Goal: Task Accomplishment & Management: Use online tool/utility

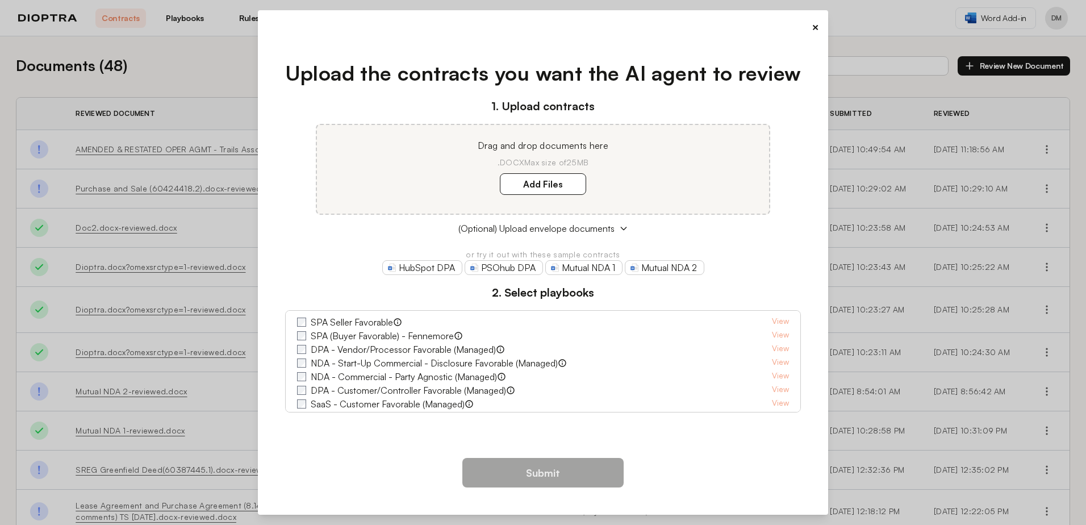
click at [816, 27] on button "×" at bounding box center [815, 27] width 7 height 16
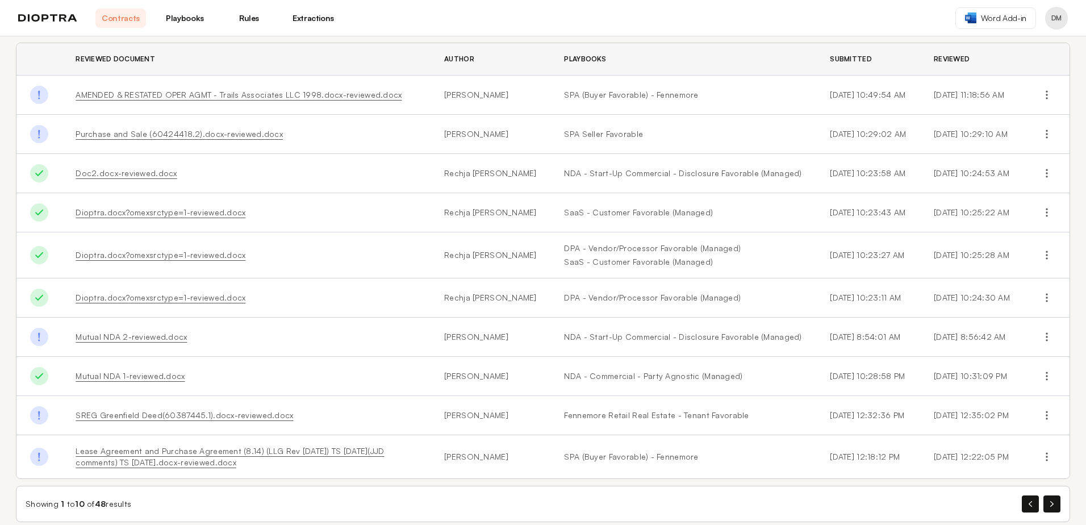
scroll to position [57, 0]
click at [131, 369] on link "Mutual NDA 1-reviewed.docx" at bounding box center [130, 374] width 109 height 10
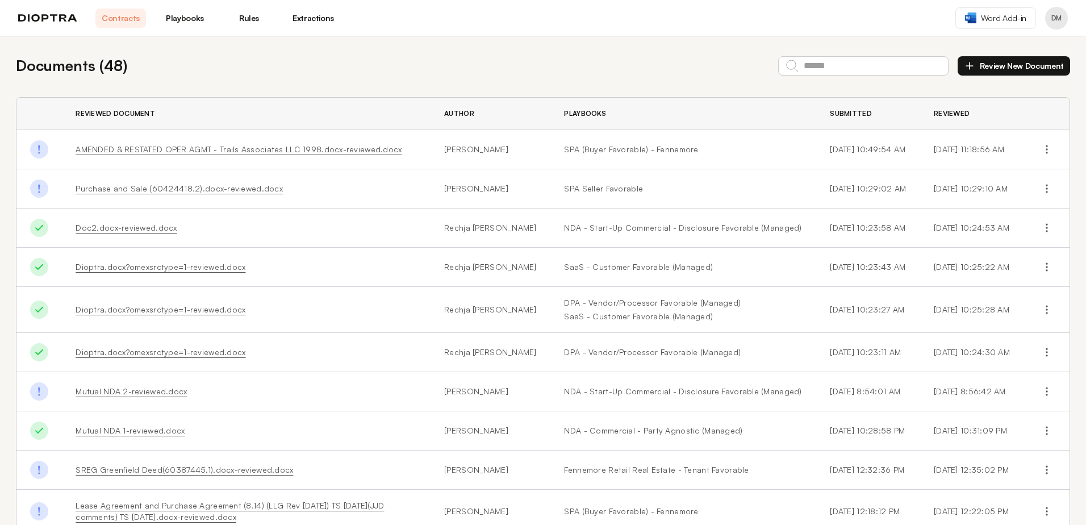
click at [183, 16] on link "Playbooks" at bounding box center [185, 18] width 51 height 19
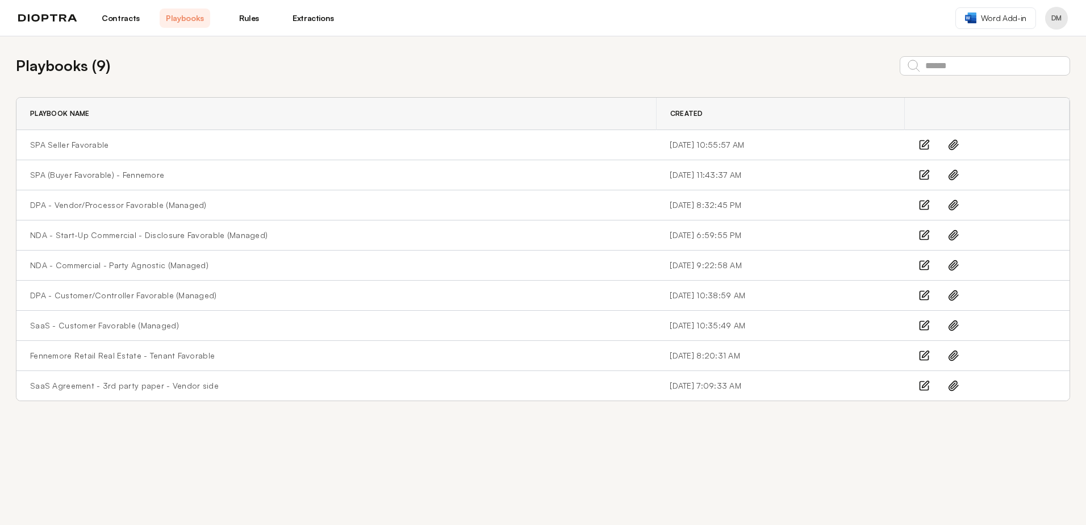
click at [48, 19] on img at bounding box center [47, 18] width 59 height 8
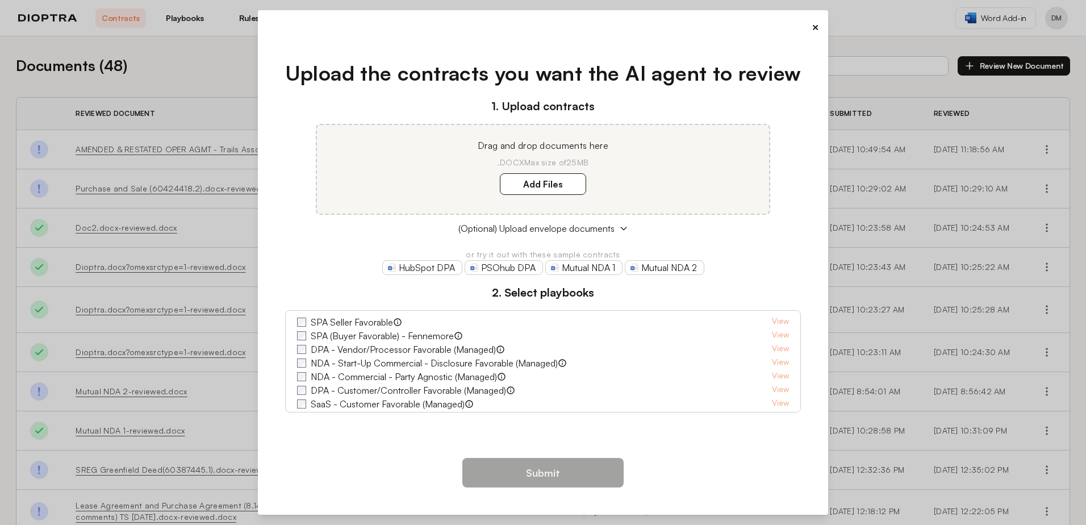
click at [9, 18] on div "× Upload the contracts you want the AI agent to review 1. Upload contracts Drag…" at bounding box center [543, 262] width 1086 height 525
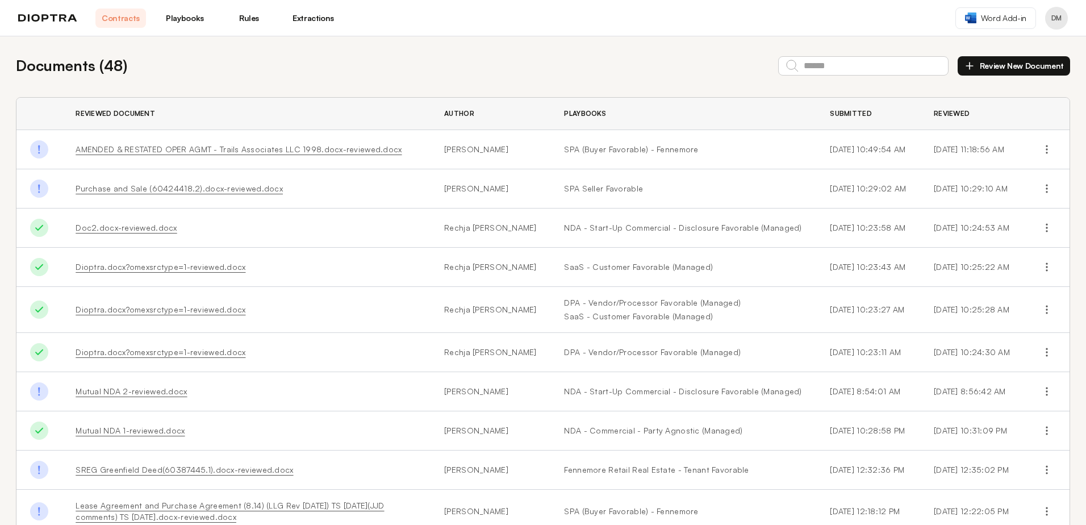
click at [1000, 61] on button "Review New Document" at bounding box center [1014, 65] width 112 height 19
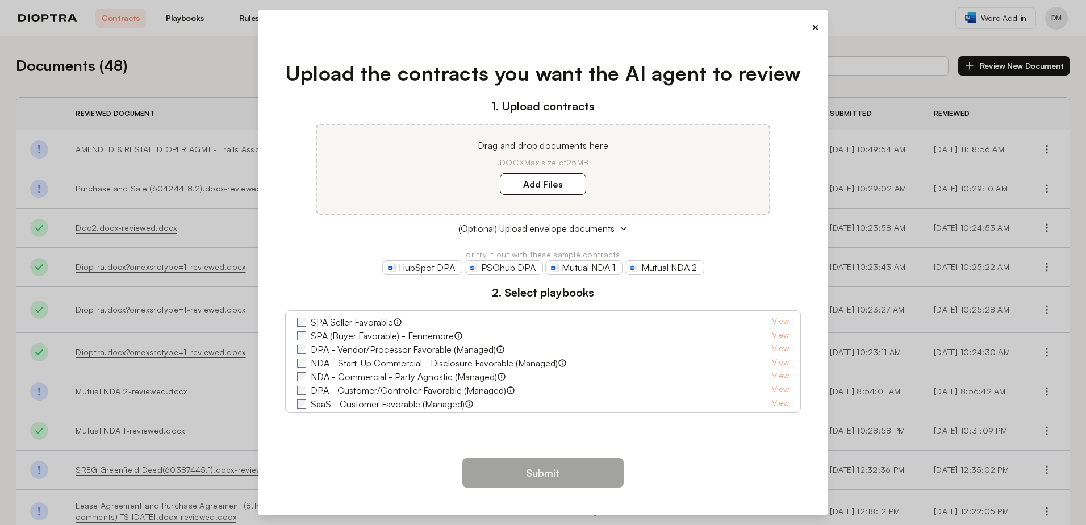
click at [23, 3] on div "× Upload the contracts you want the AI agent to review 1. Upload contracts Drag…" at bounding box center [543, 262] width 1086 height 525
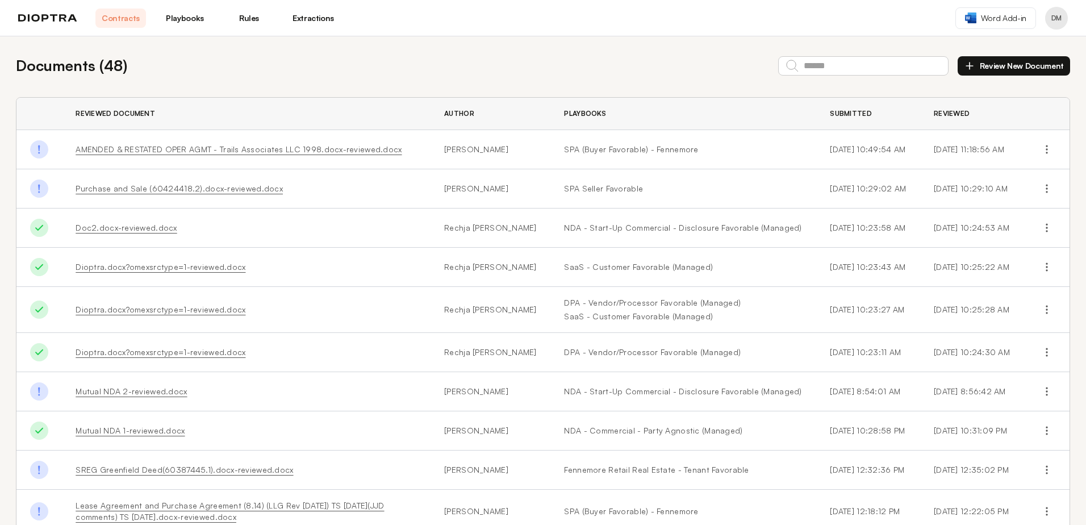
click at [992, 59] on button "Review New Document" at bounding box center [1014, 65] width 112 height 19
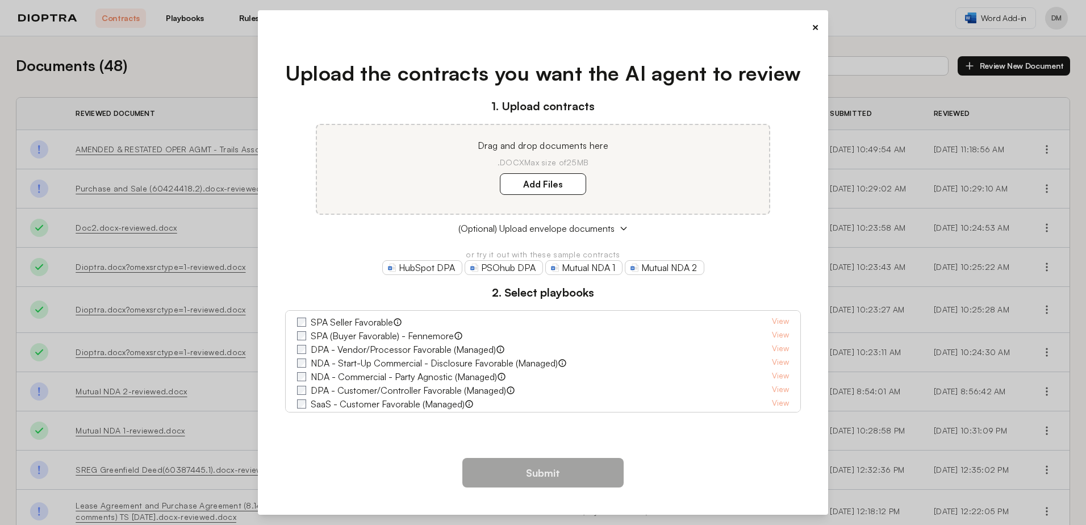
click at [7, 6] on div "× Upload the contracts you want the AI agent to review 1. Upload contracts Drag…" at bounding box center [543, 262] width 1086 height 525
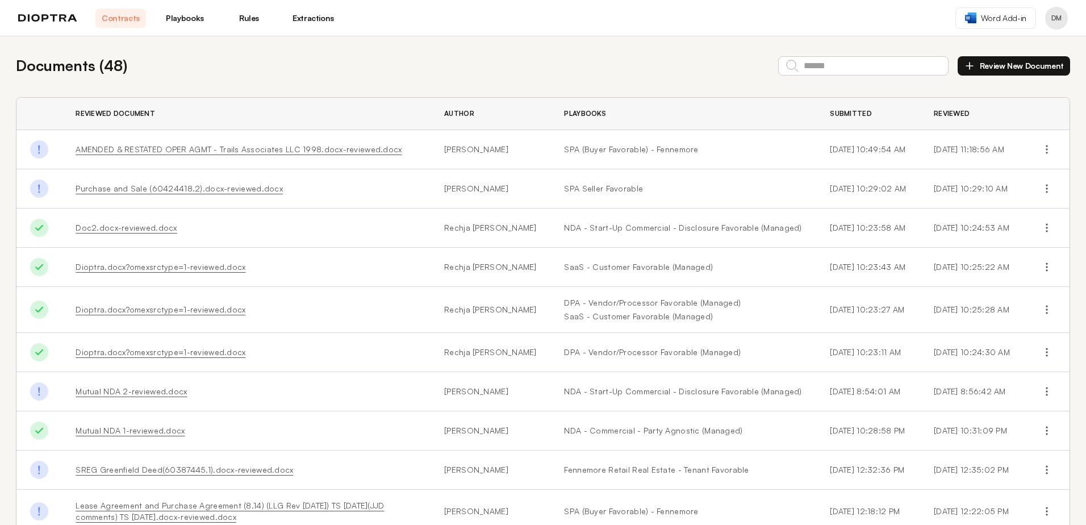
click at [1003, 65] on button "Review New Document" at bounding box center [1014, 65] width 112 height 19
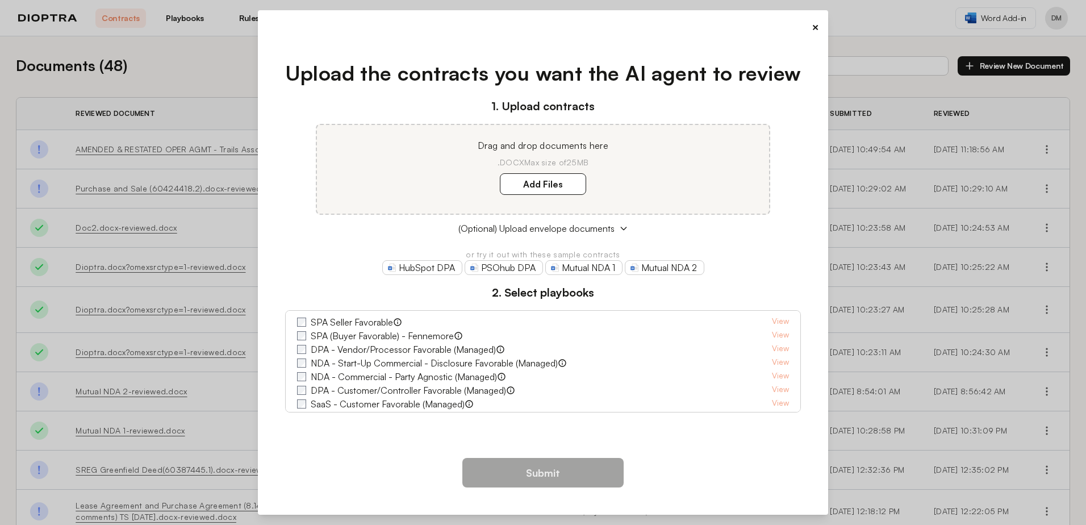
click at [816, 23] on button "×" at bounding box center [815, 27] width 7 height 16
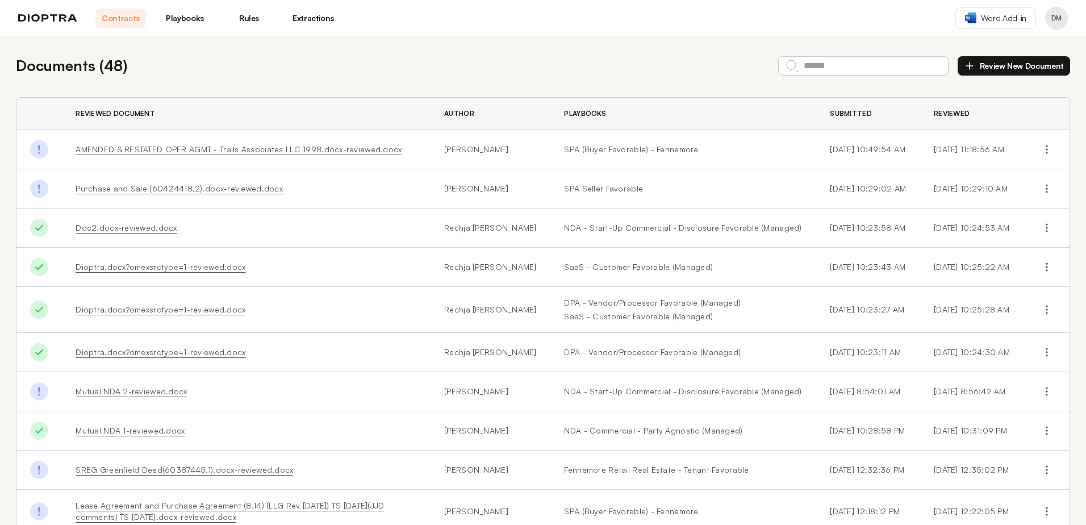
click at [141, 191] on link "Purchase and Sale (60424418.2).docx-reviewed.docx" at bounding box center [179, 188] width 207 height 10
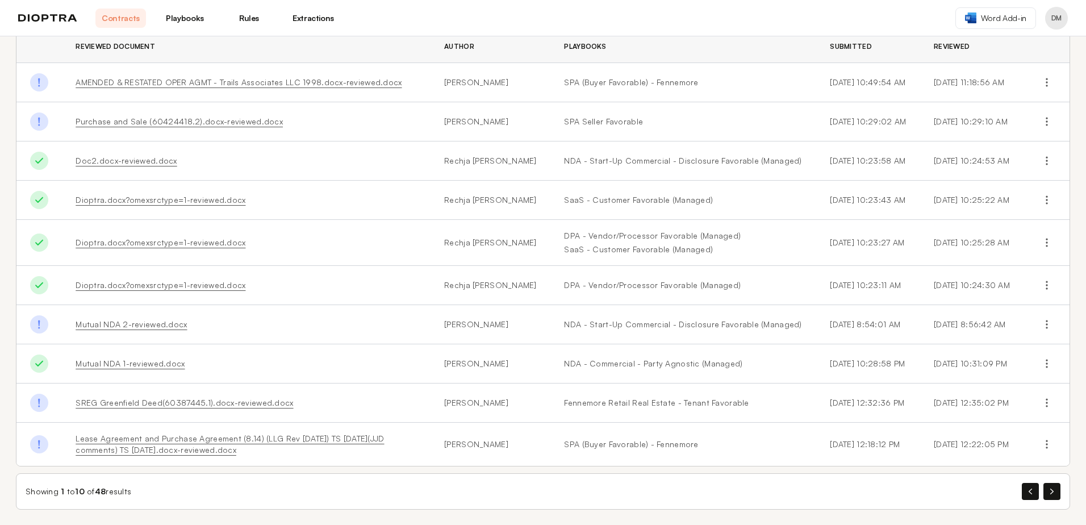
scroll to position [70, 0]
click at [144, 402] on link "SREG Greenfield Deed(60387445.1).docx-reviewed.docx" at bounding box center [185, 400] width 218 height 10
click at [1050, 487] on icon "button" at bounding box center [1051, 489] width 3 height 6
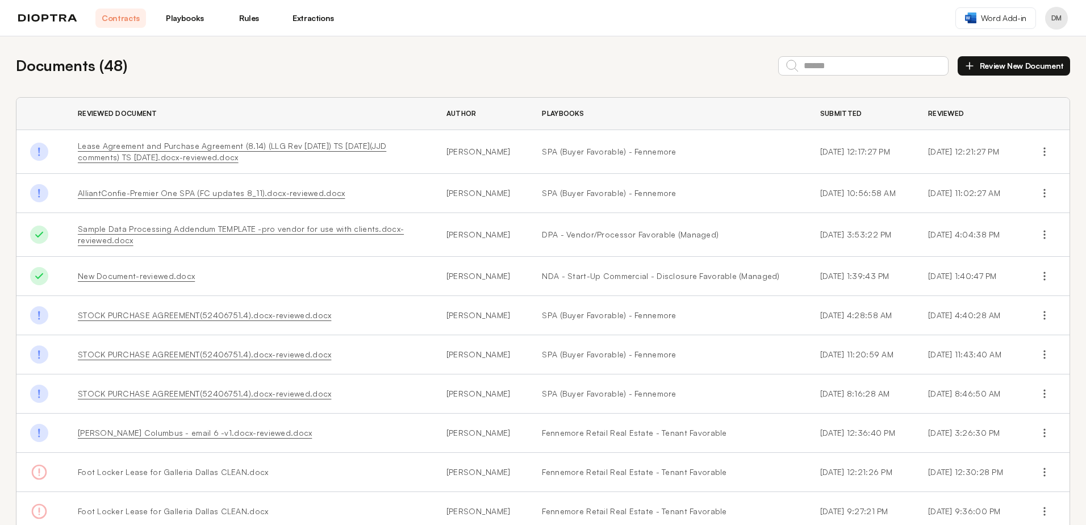
click at [112, 276] on link "New Document-reviewed.docx" at bounding box center [136, 276] width 117 height 10
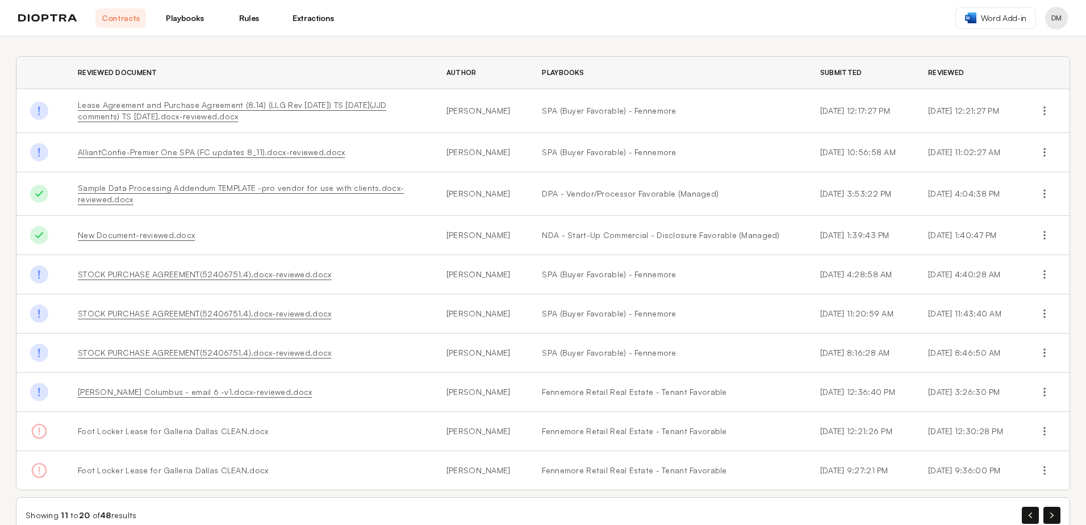
scroll to position [68, 0]
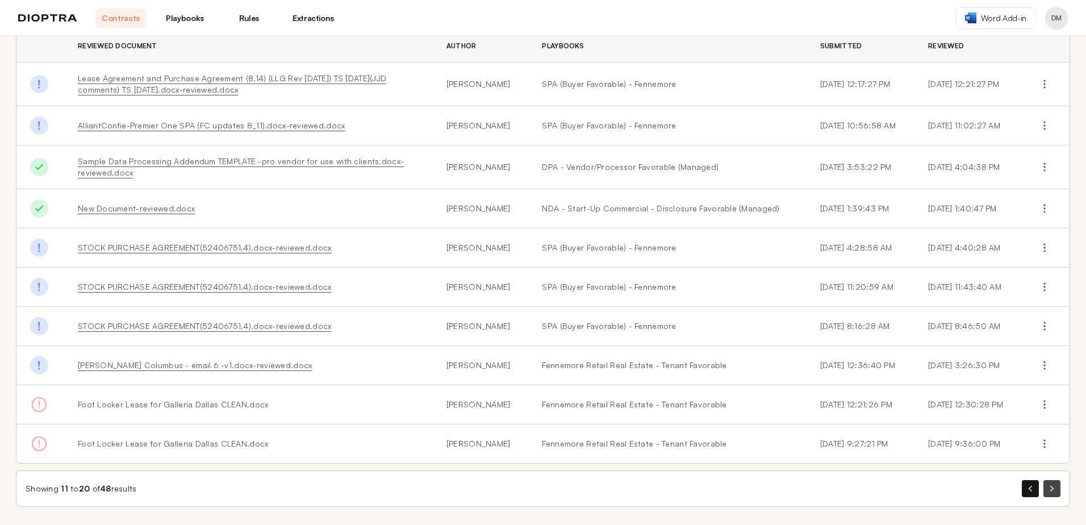
click at [1045, 485] on button "button" at bounding box center [1052, 488] width 17 height 17
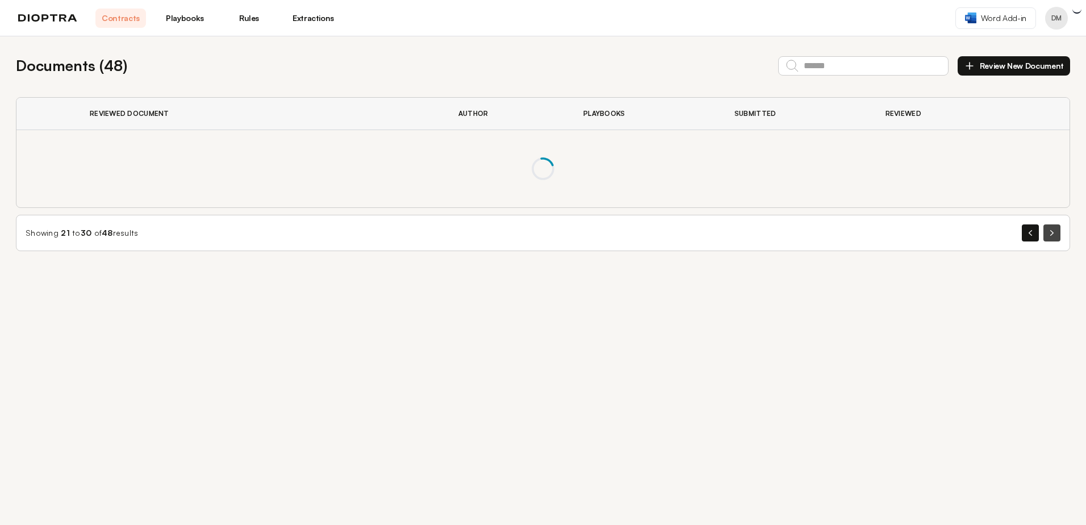
scroll to position [0, 0]
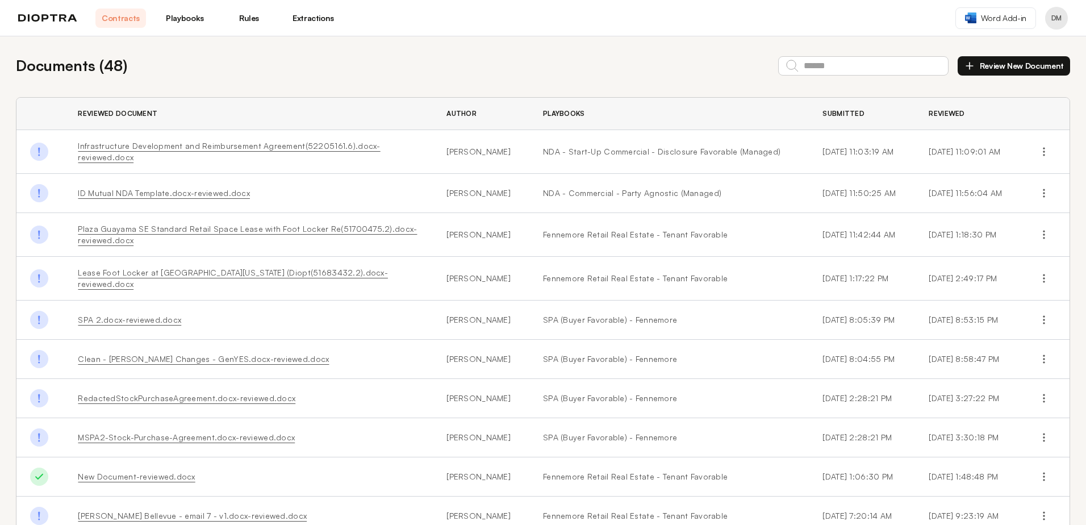
click at [159, 189] on link "ID Mutual NDA Template.docx-reviewed.docx" at bounding box center [164, 193] width 172 height 10
click at [241, 226] on link "Plaza Guayama SE Standard Retail Space Lease with Foot Locker Re(51700475.2).do…" at bounding box center [247, 234] width 339 height 21
click at [304, 272] on link "Lease Foot Locker at [GEOGRAPHIC_DATA][US_STATE] (Diopt(51683432.2).docx-review…" at bounding box center [233, 278] width 310 height 21
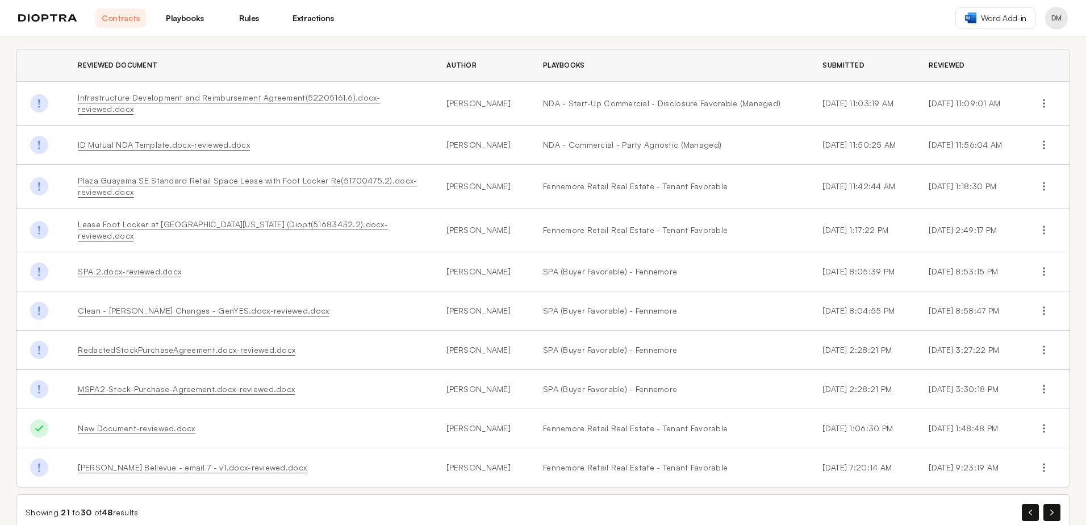
scroll to position [63, 0]
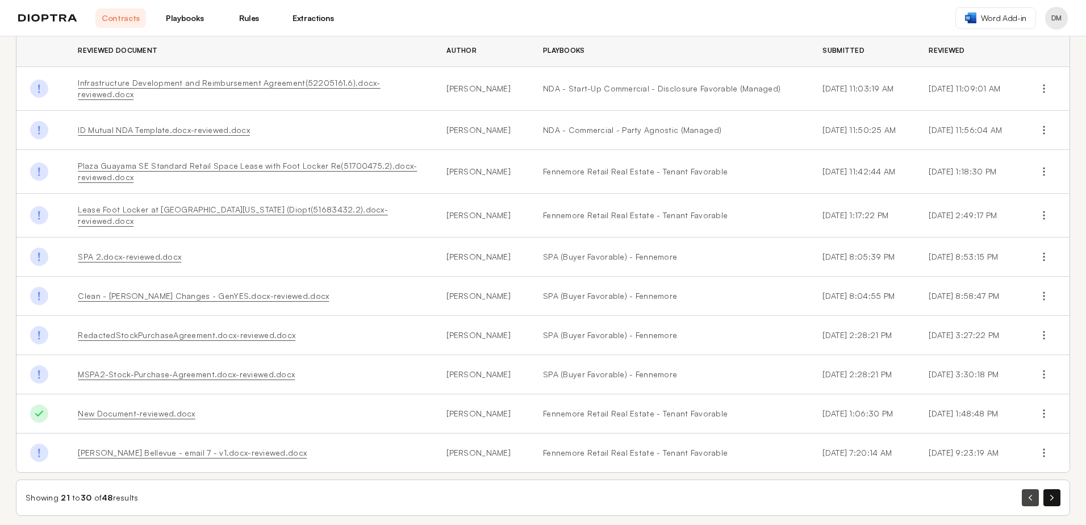
click at [1022, 489] on button "button" at bounding box center [1030, 497] width 17 height 17
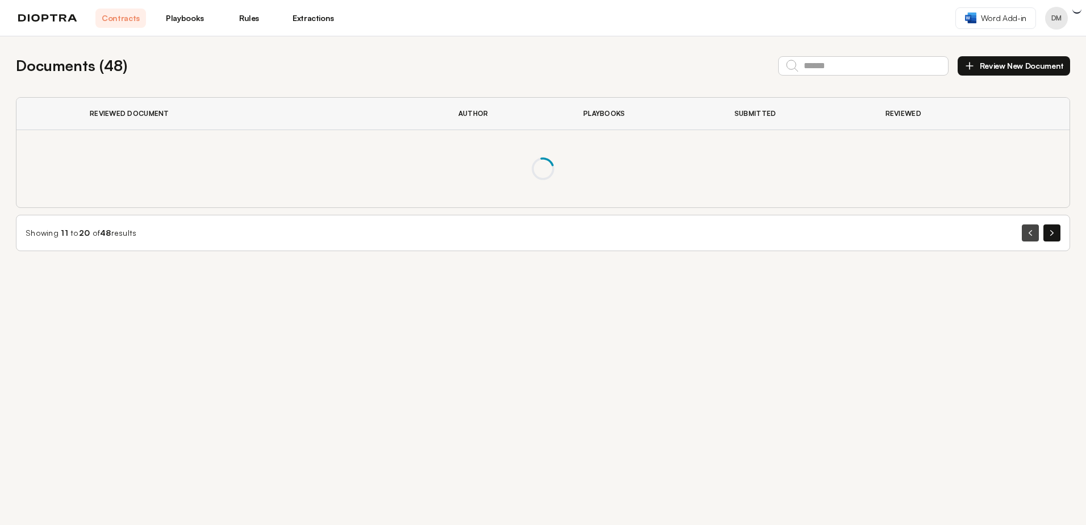
scroll to position [0, 0]
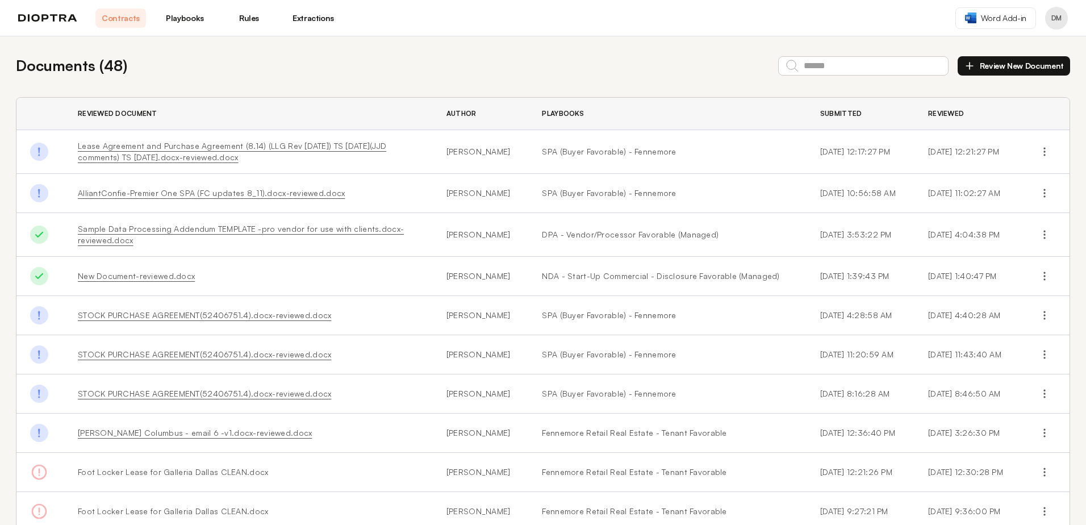
click at [95, 237] on link "Sample Data Processing Addendum TEMPLATE -pro vendor for use with clients.docx-…" at bounding box center [241, 234] width 326 height 21
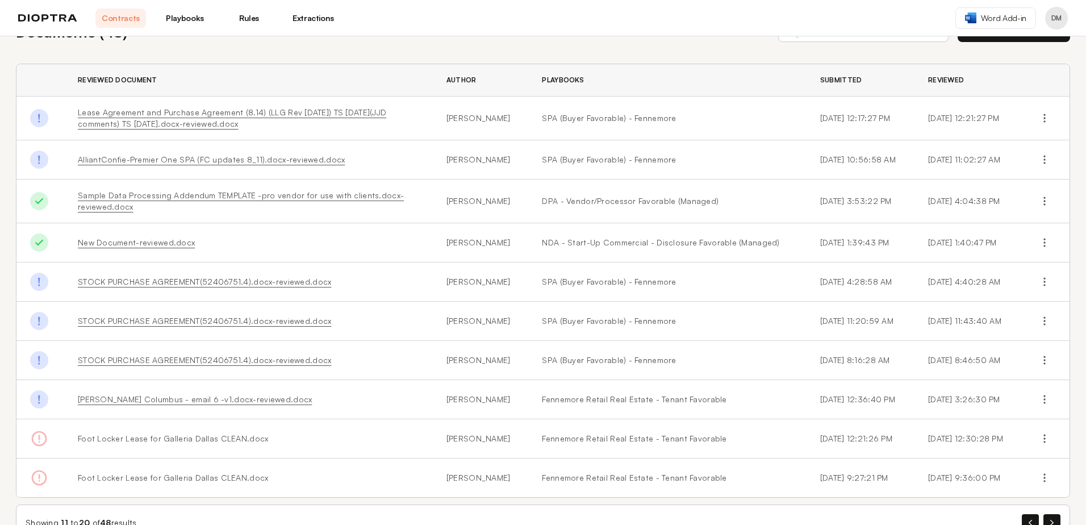
scroll to position [68, 0]
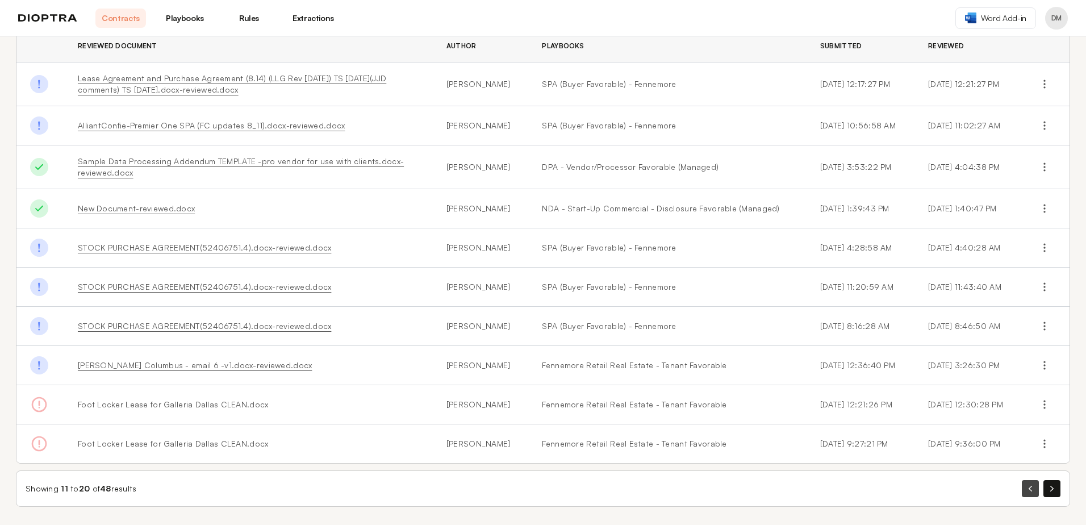
click at [1022, 487] on button "button" at bounding box center [1030, 488] width 17 height 17
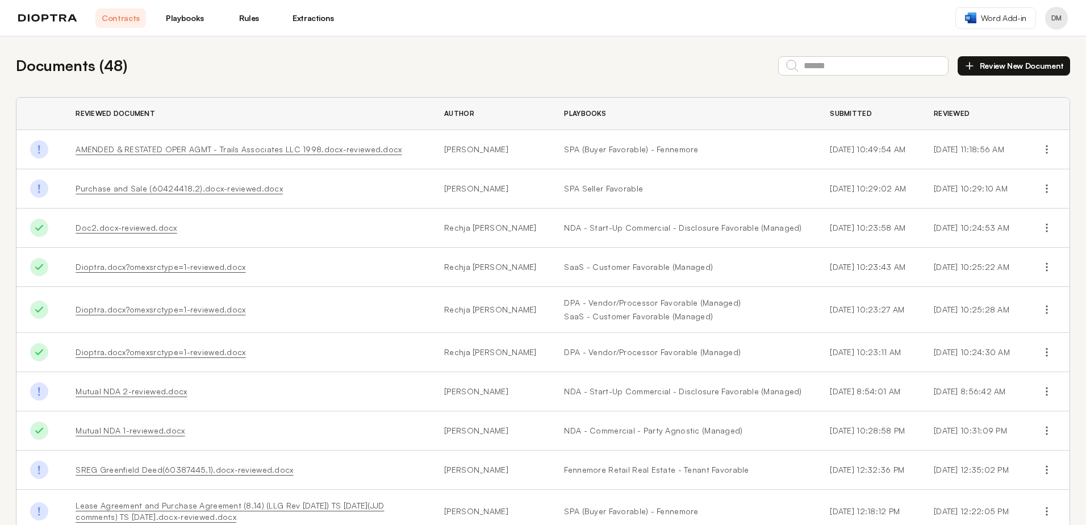
click at [104, 228] on link "Doc2.docx-reviewed.docx" at bounding box center [126, 228] width 101 height 10
click at [140, 268] on link "Dioptra.docx?omexsrctype=1-reviewed.docx" at bounding box center [161, 267] width 170 height 10
